Goal: Check status: Check status

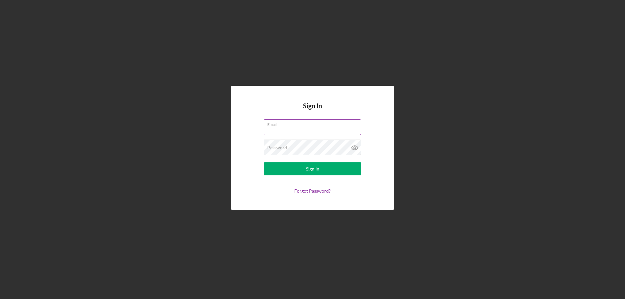
click at [281, 134] on input "Email" at bounding box center [312, 127] width 97 height 16
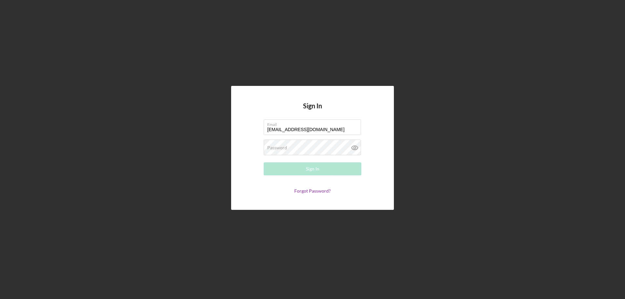
type input "[EMAIL_ADDRESS][DOMAIN_NAME]"
click at [310, 169] on div "Sign In" at bounding box center [312, 168] width 13 height 13
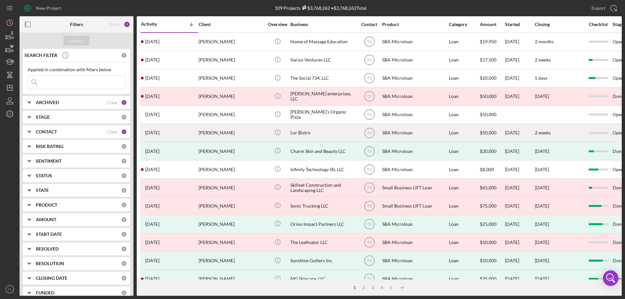
click at [159, 134] on time "[DATE]" at bounding box center [152, 132] width 14 height 5
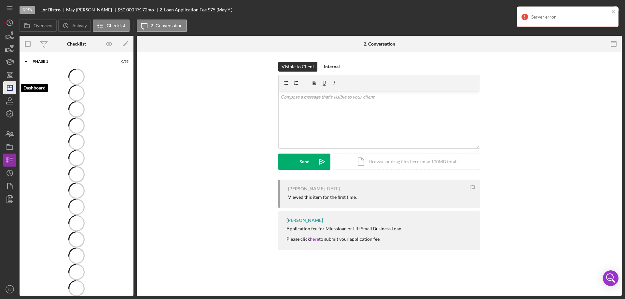
click at [10, 87] on line "button" at bounding box center [10, 86] width 0 height 3
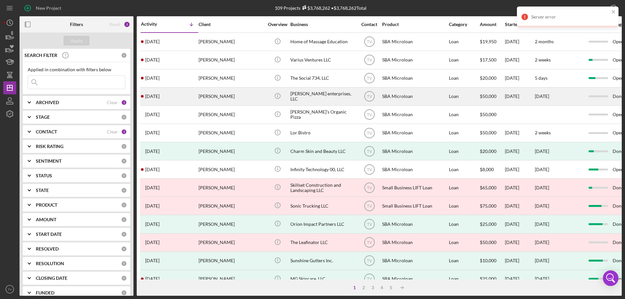
click at [218, 97] on div "[PERSON_NAME]" at bounding box center [231, 96] width 65 height 17
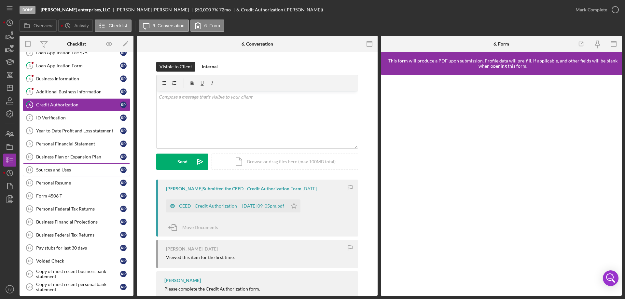
scroll to position [33, 0]
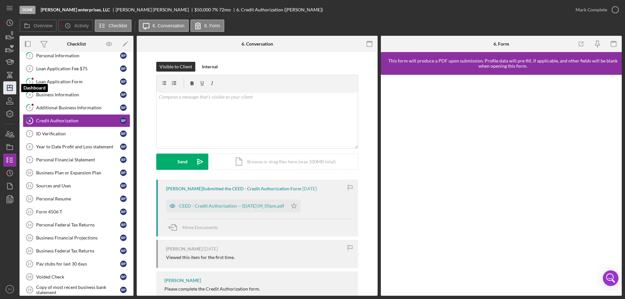
click at [12, 89] on polygon "button" at bounding box center [9, 87] width 5 height 5
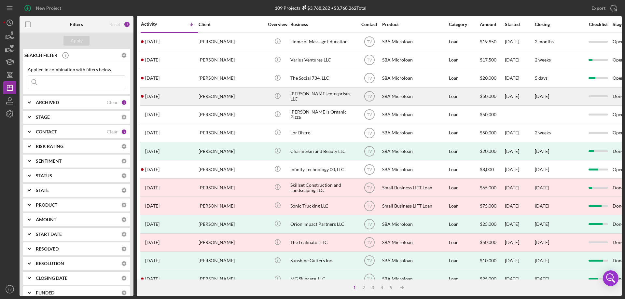
click at [159, 95] on time "[DATE]" at bounding box center [152, 96] width 14 height 5
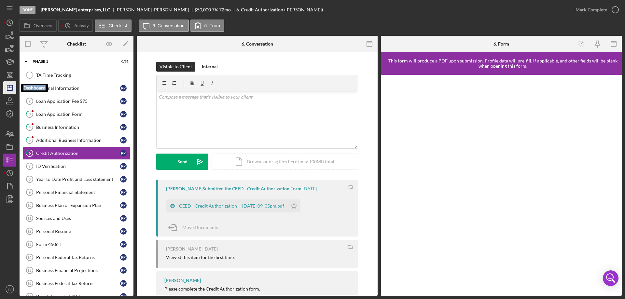
click at [10, 91] on icon "Icon/Dashboard" at bounding box center [10, 88] width 16 height 16
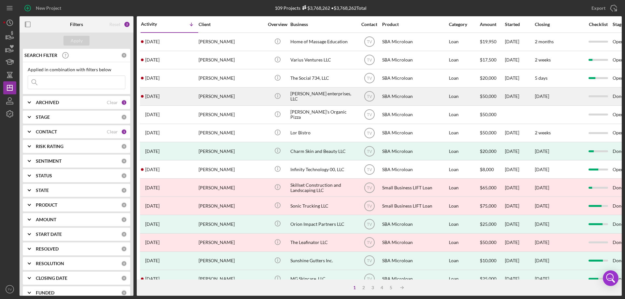
click at [159, 97] on time "[DATE]" at bounding box center [152, 96] width 14 height 5
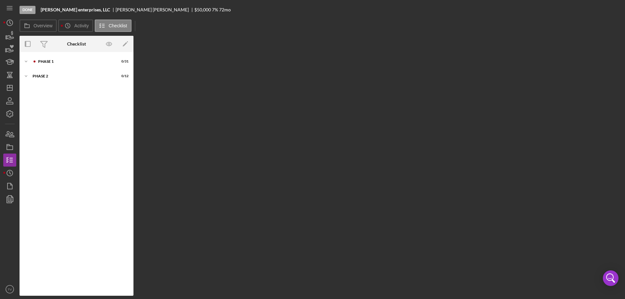
click at [163, 97] on div "Overview Internal Workflow Stage Done Icon/Dropdown Arrow Archive (can unarchiv…" at bounding box center [321, 166] width 602 height 260
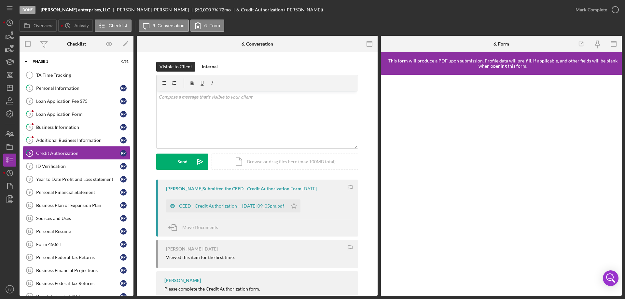
click at [64, 142] on div "Additional Business Information" at bounding box center [78, 140] width 84 height 5
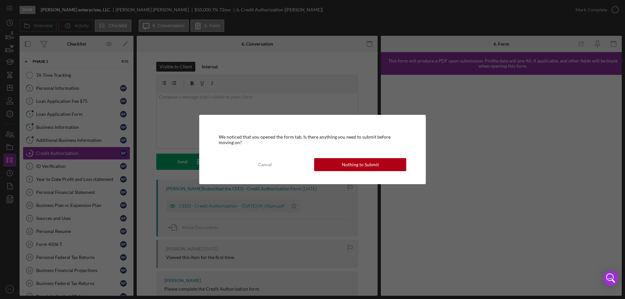
click at [353, 166] on div "Nothing to Submit" at bounding box center [360, 164] width 37 height 13
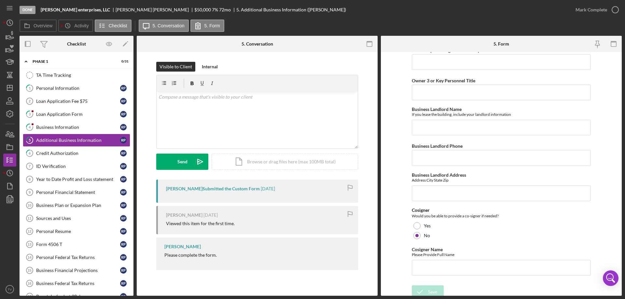
scroll to position [630, 0]
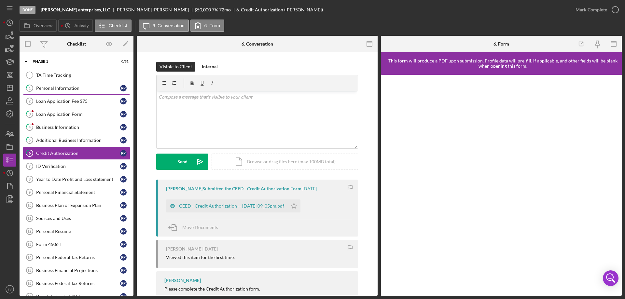
click at [57, 86] on div "Personal Information" at bounding box center [78, 88] width 84 height 5
